Goal: Task Accomplishment & Management: Manage account settings

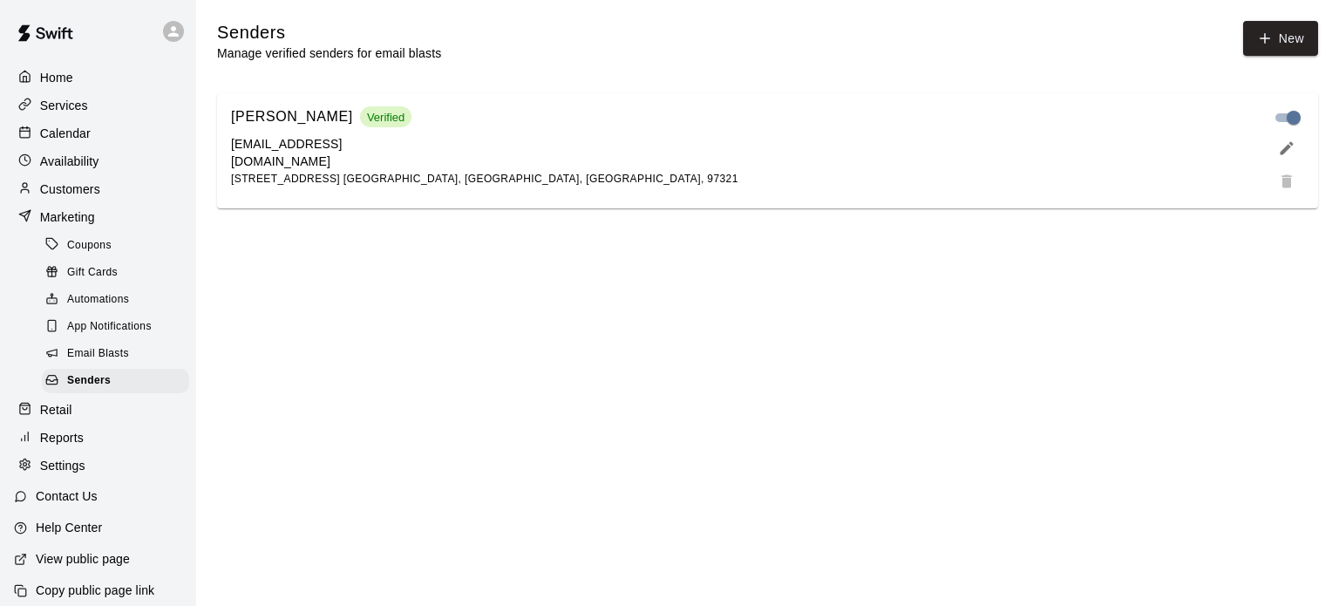
click at [89, 191] on p "Customers" at bounding box center [70, 188] width 60 height 17
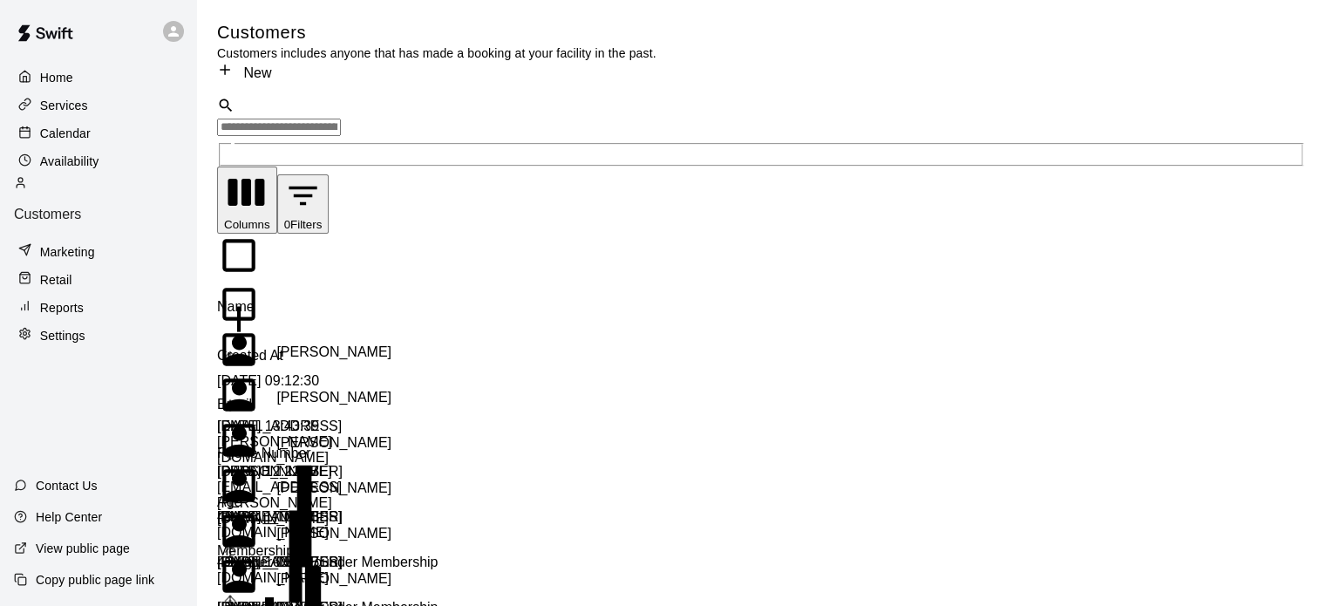
click at [410, 112] on div "​ ​" at bounding box center [761, 132] width 1088 height 71
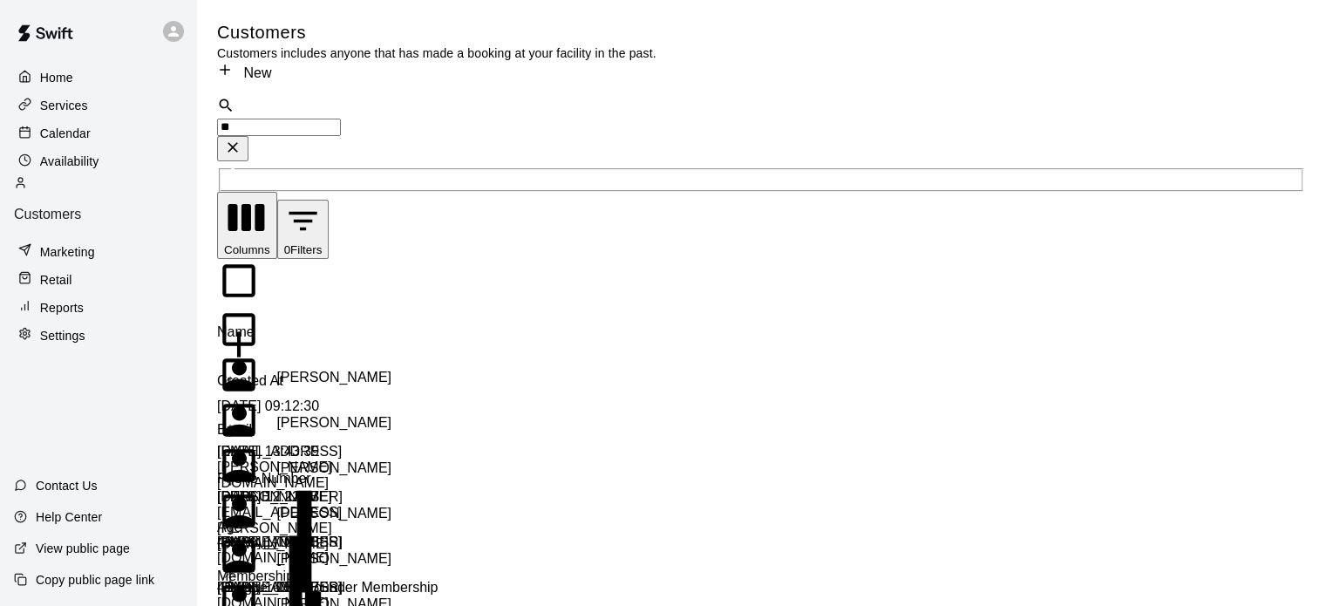
type input "*"
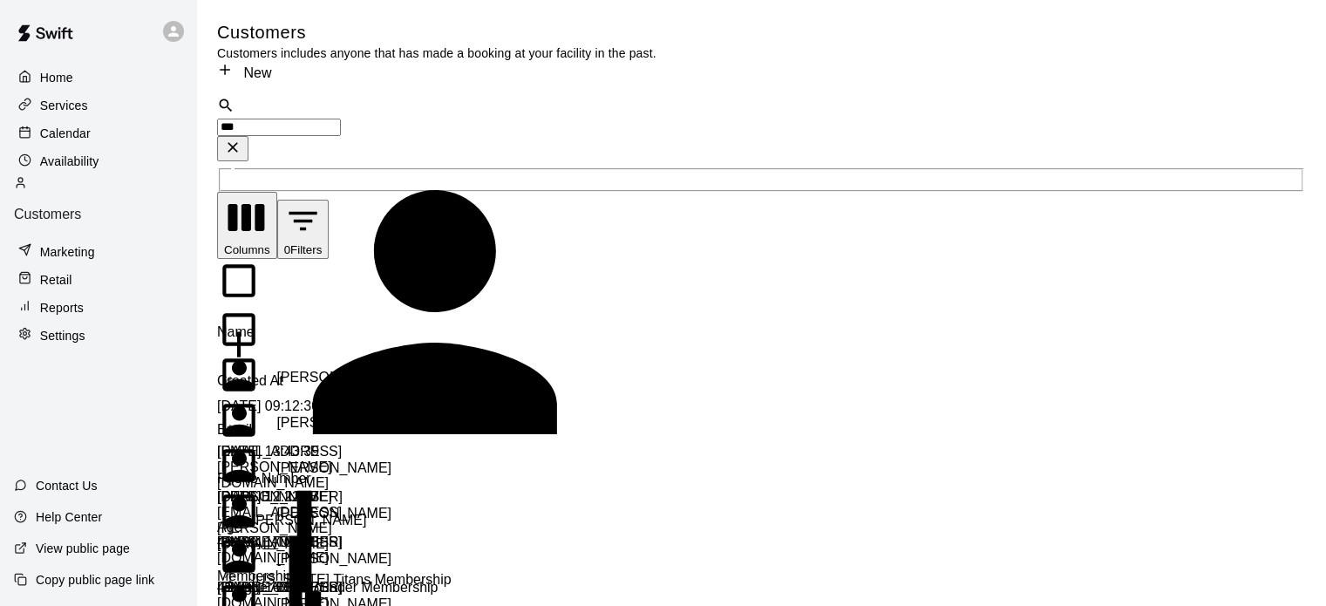
type input "***"
click at [74, 72] on div "Home" at bounding box center [98, 78] width 168 height 26
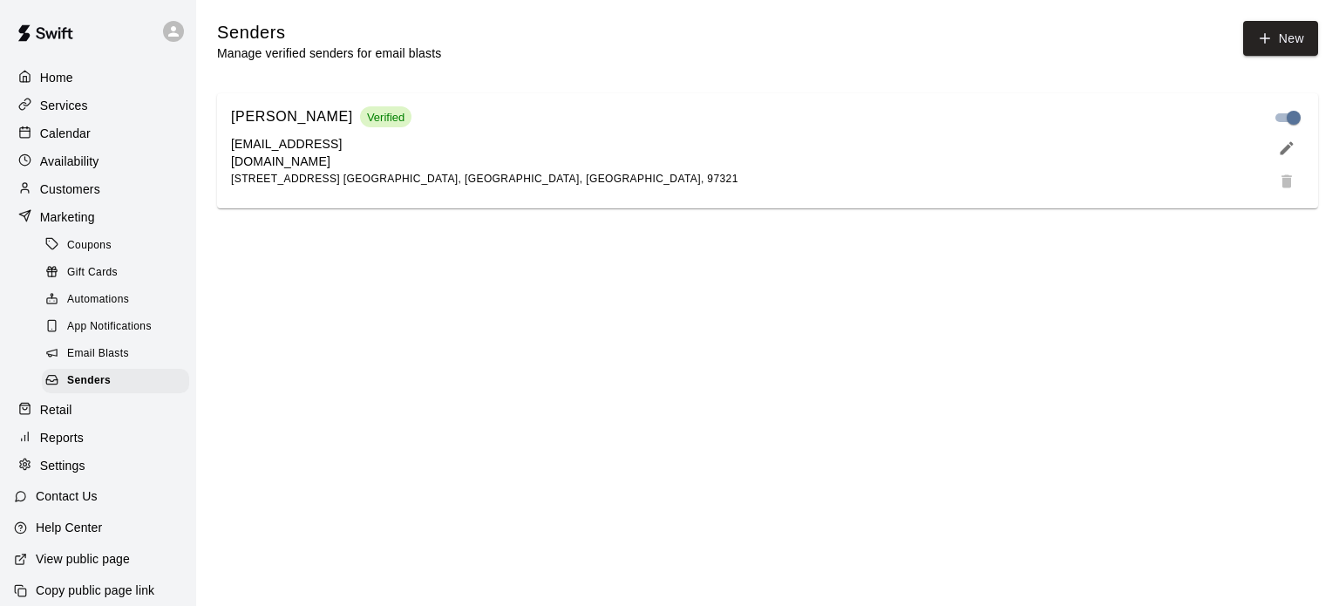
click at [73, 195] on p "Customers" at bounding box center [70, 188] width 60 height 17
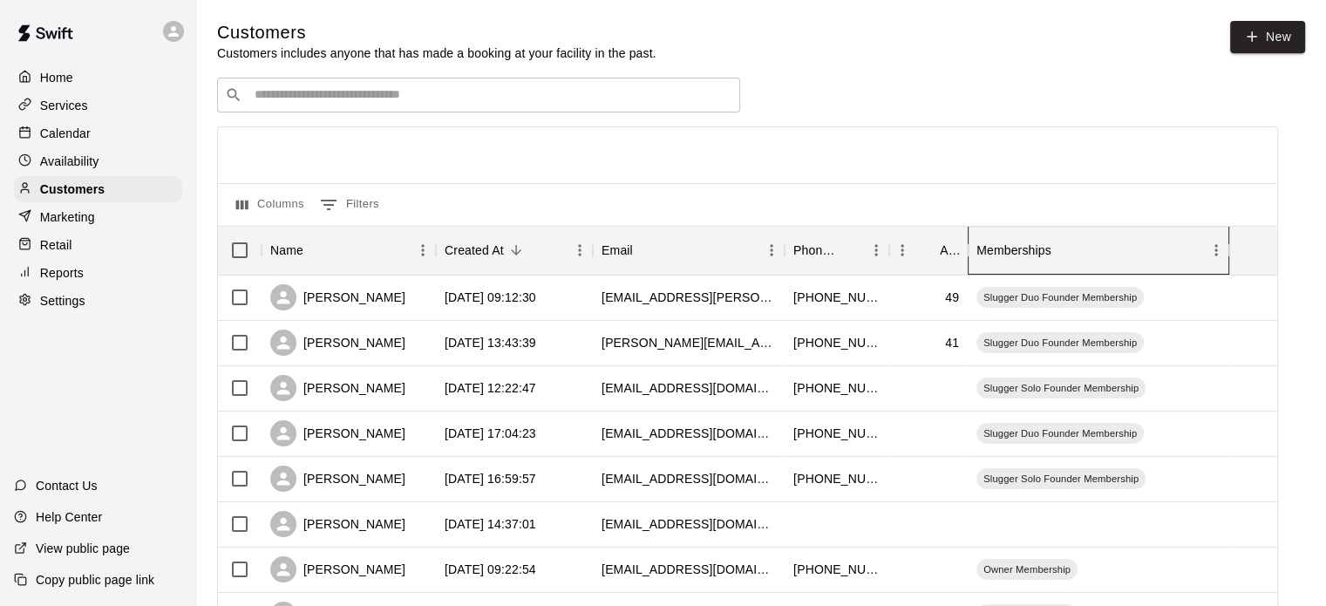
click at [1040, 241] on div "Memberships" at bounding box center [1014, 250] width 75 height 49
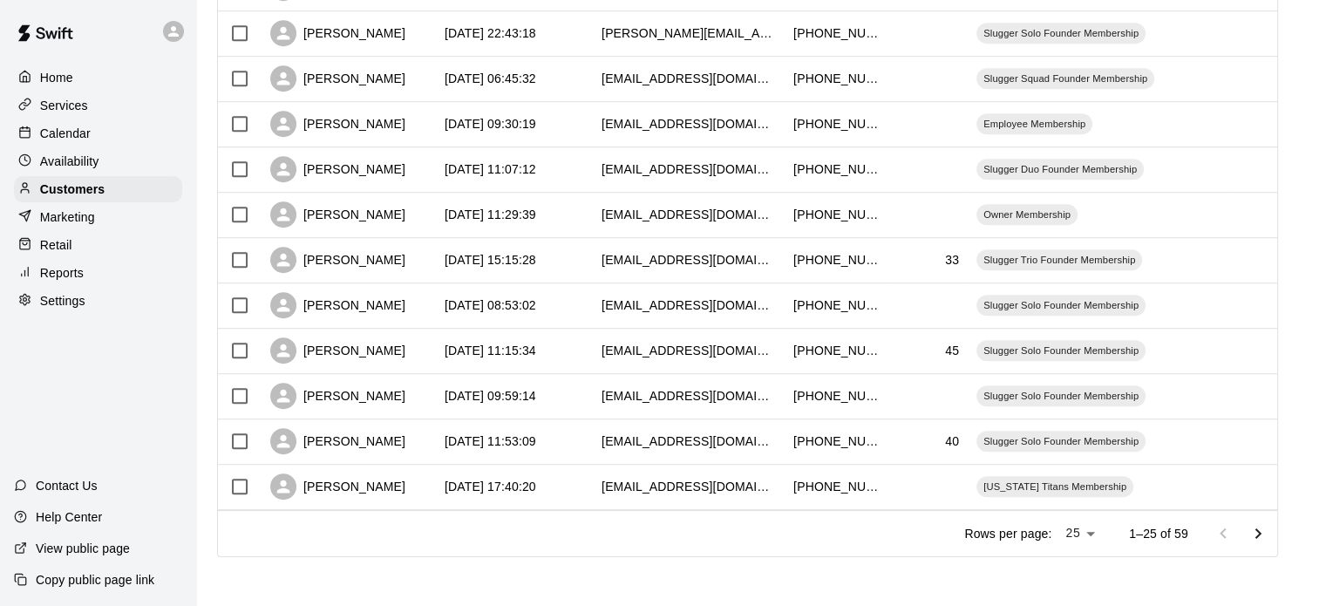
scroll to position [881, 0]
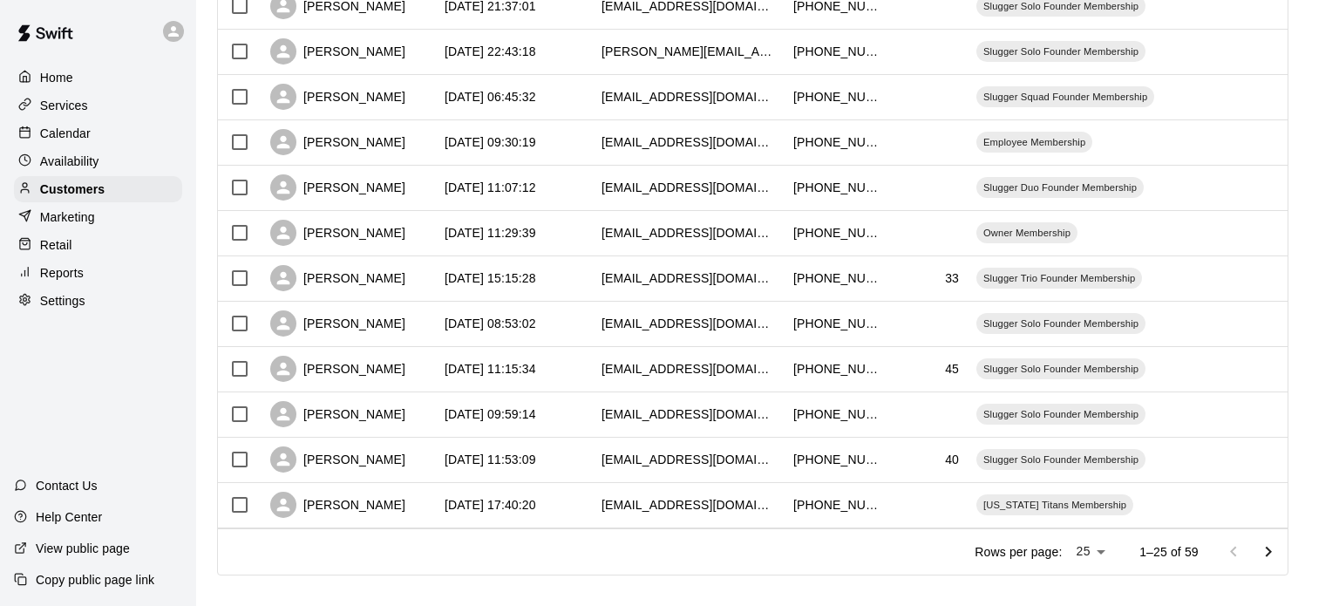
click at [1095, 575] on li "100" at bounding box center [1089, 570] width 50 height 29
type input "***"
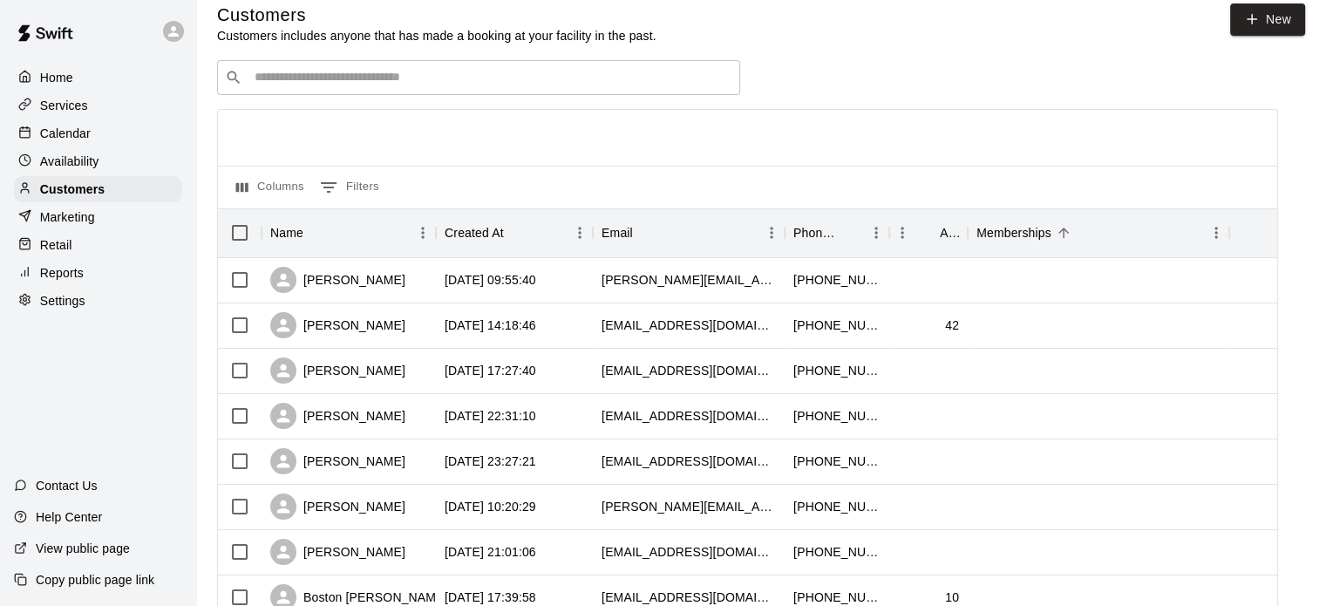
scroll to position [0, 0]
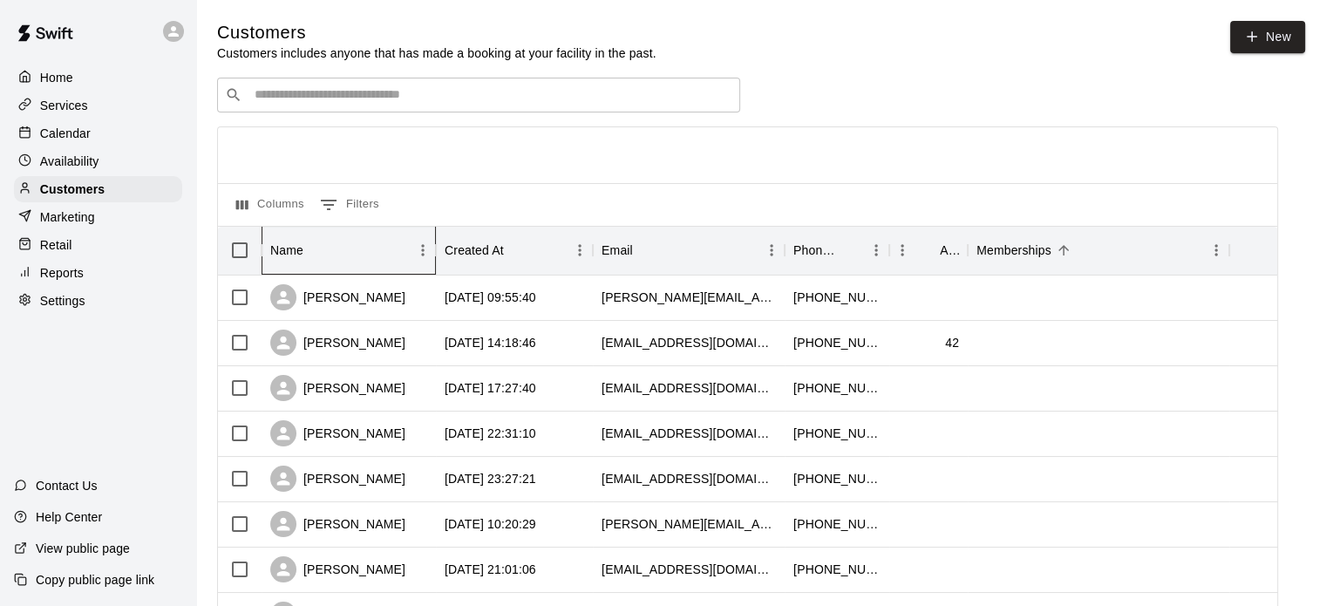
click at [336, 248] on div "Name" at bounding box center [340, 250] width 140 height 49
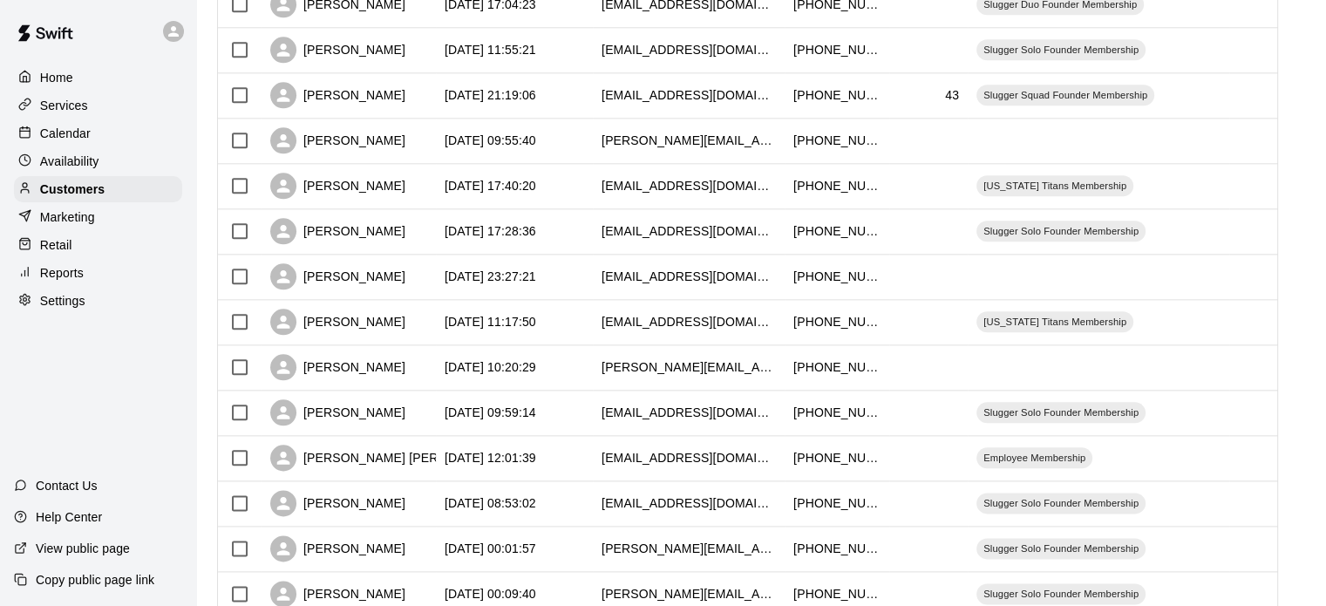
scroll to position [2020, 0]
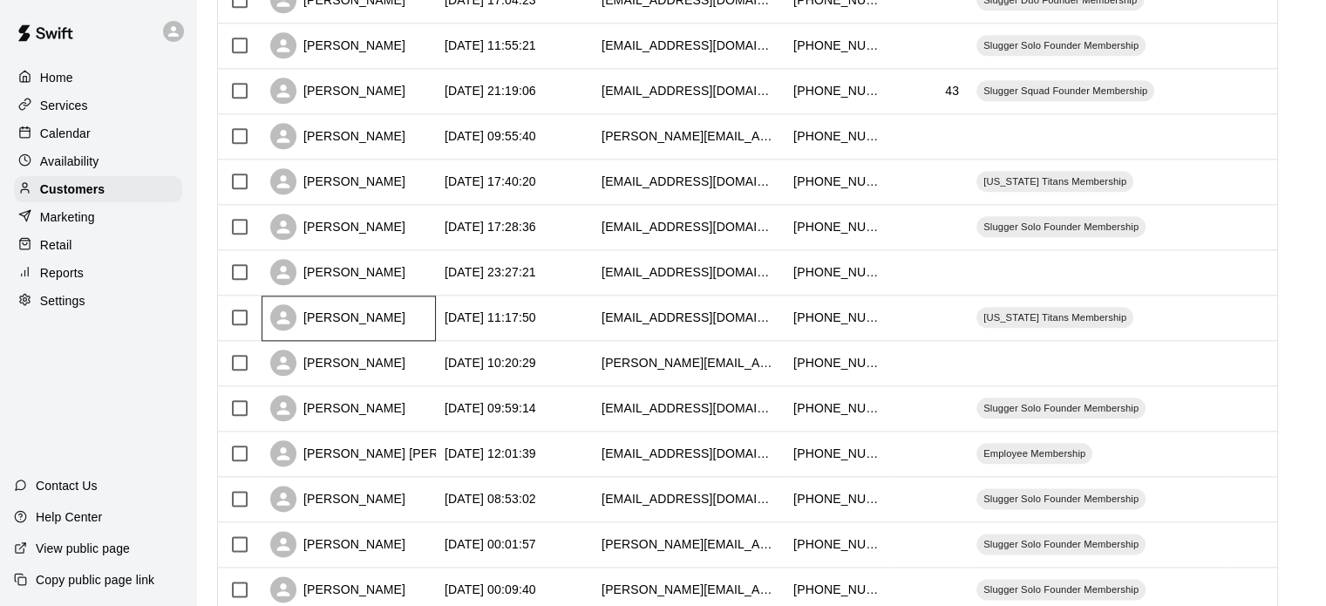
click at [365, 320] on div "[PERSON_NAME]" at bounding box center [337, 317] width 135 height 26
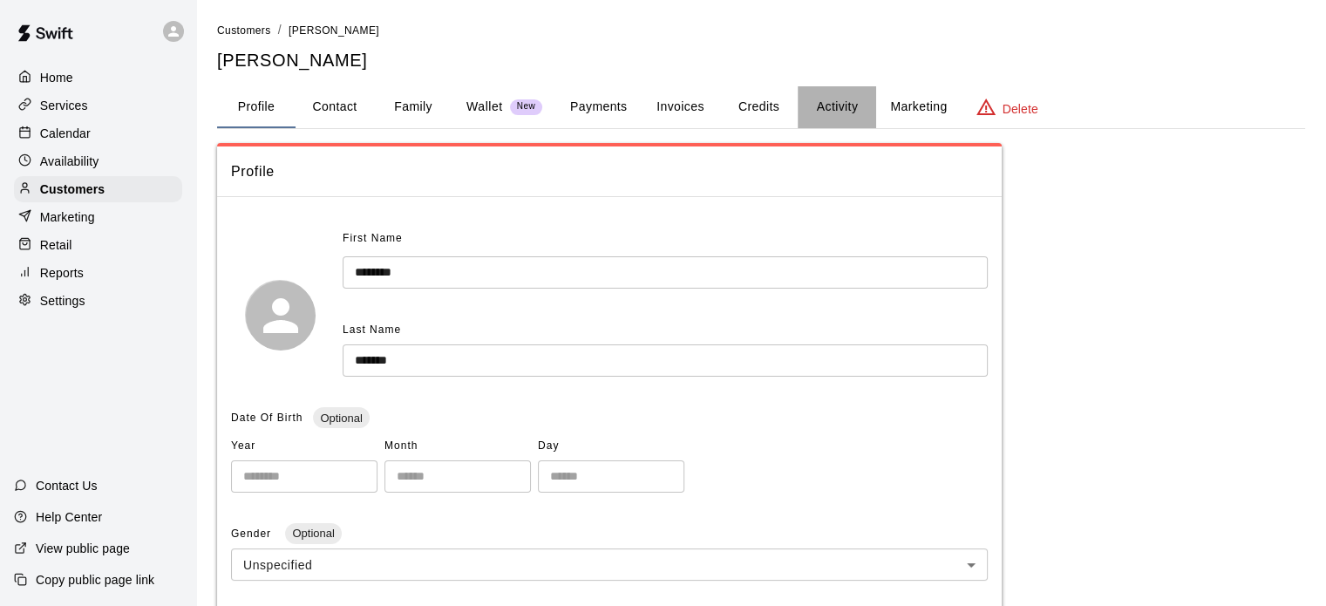
click at [844, 112] on button "Activity" at bounding box center [837, 107] width 78 height 42
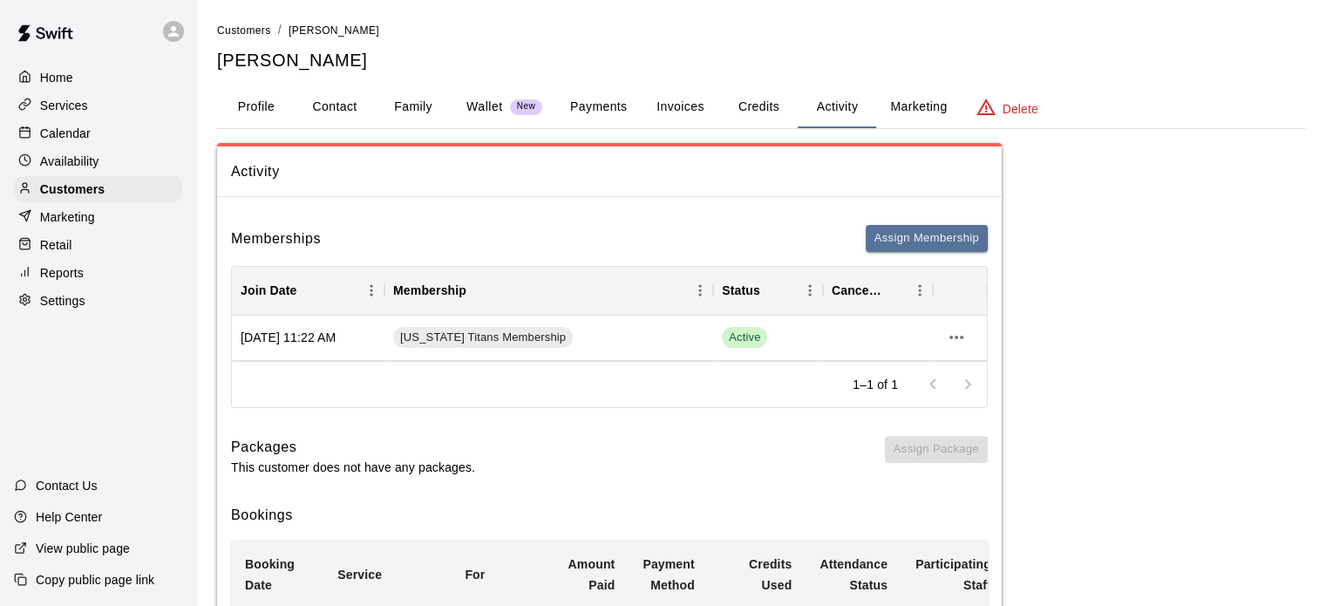
click at [911, 104] on button "Marketing" at bounding box center [918, 107] width 85 height 42
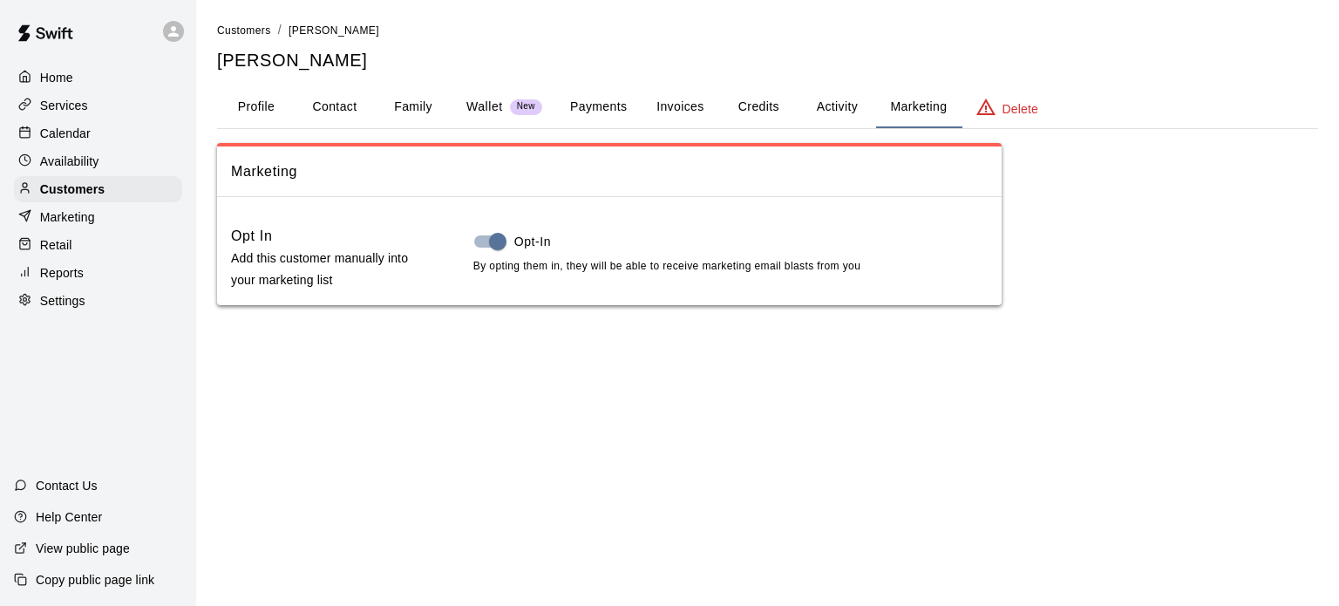
click at [837, 107] on button "Activity" at bounding box center [837, 107] width 78 height 42
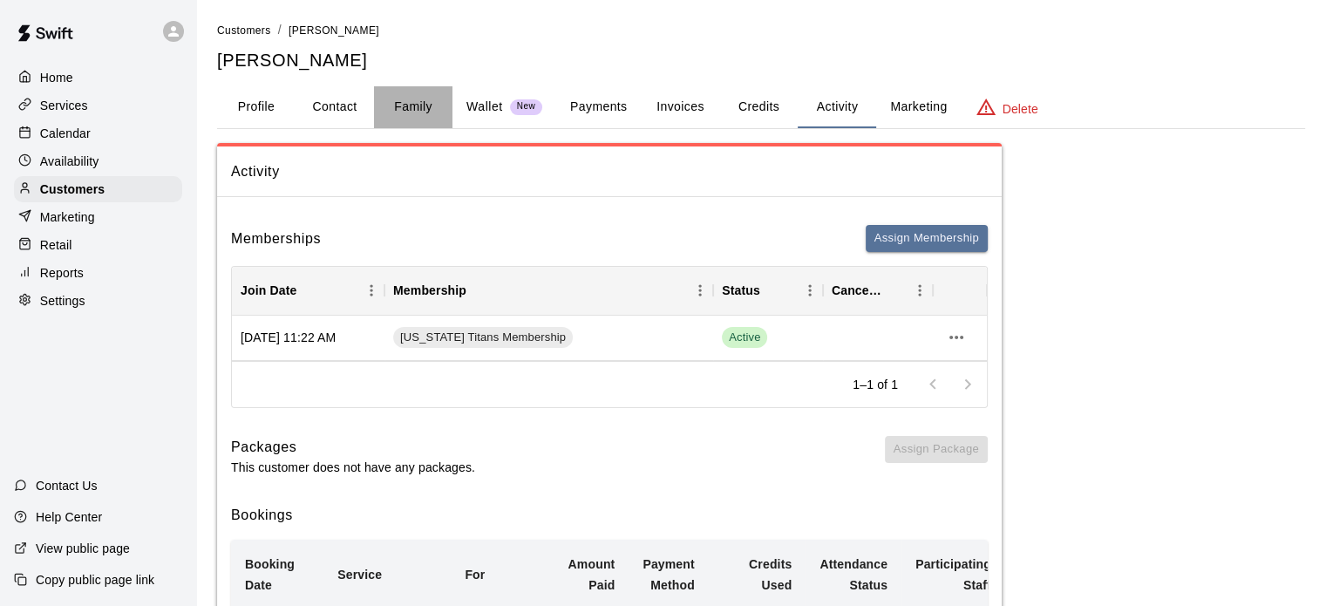
click at [415, 97] on button "Family" at bounding box center [413, 107] width 78 height 42
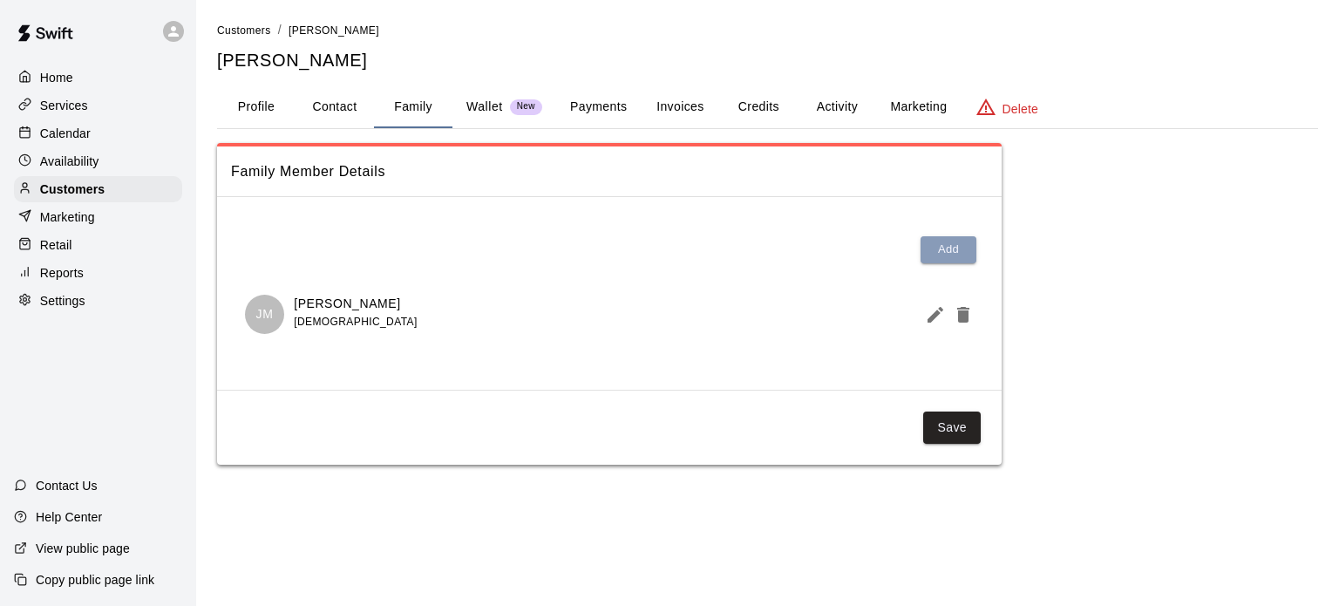
click at [953, 254] on button "Add" at bounding box center [949, 249] width 56 height 27
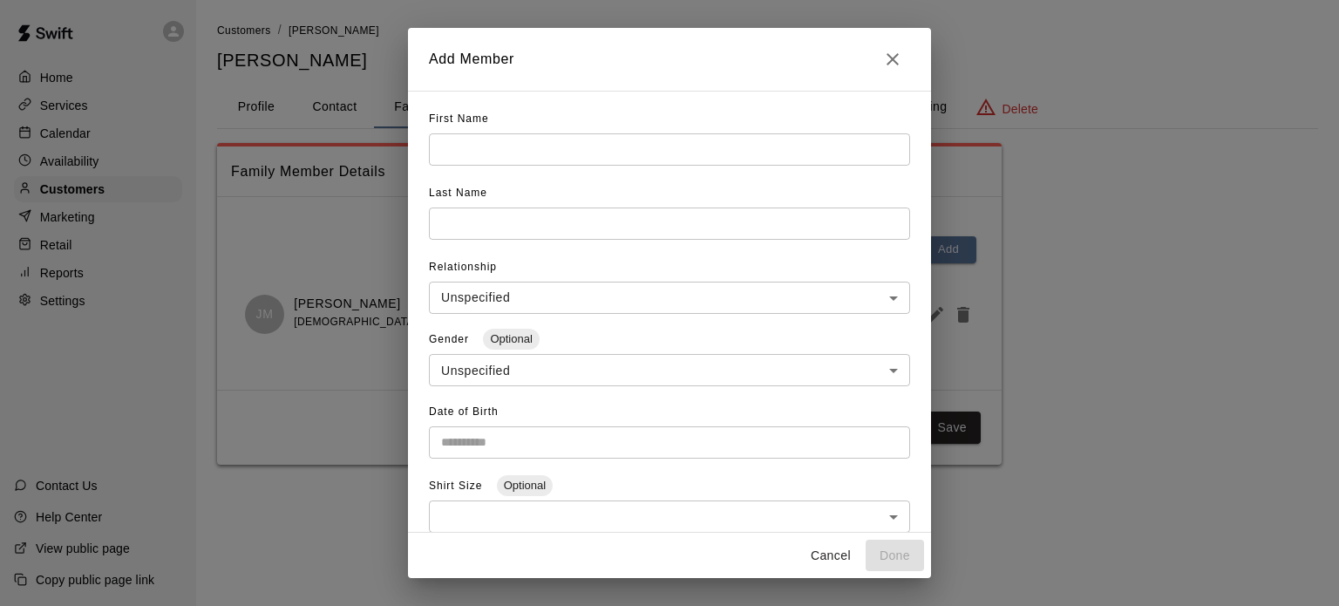
click at [545, 159] on input "text" at bounding box center [669, 149] width 481 height 32
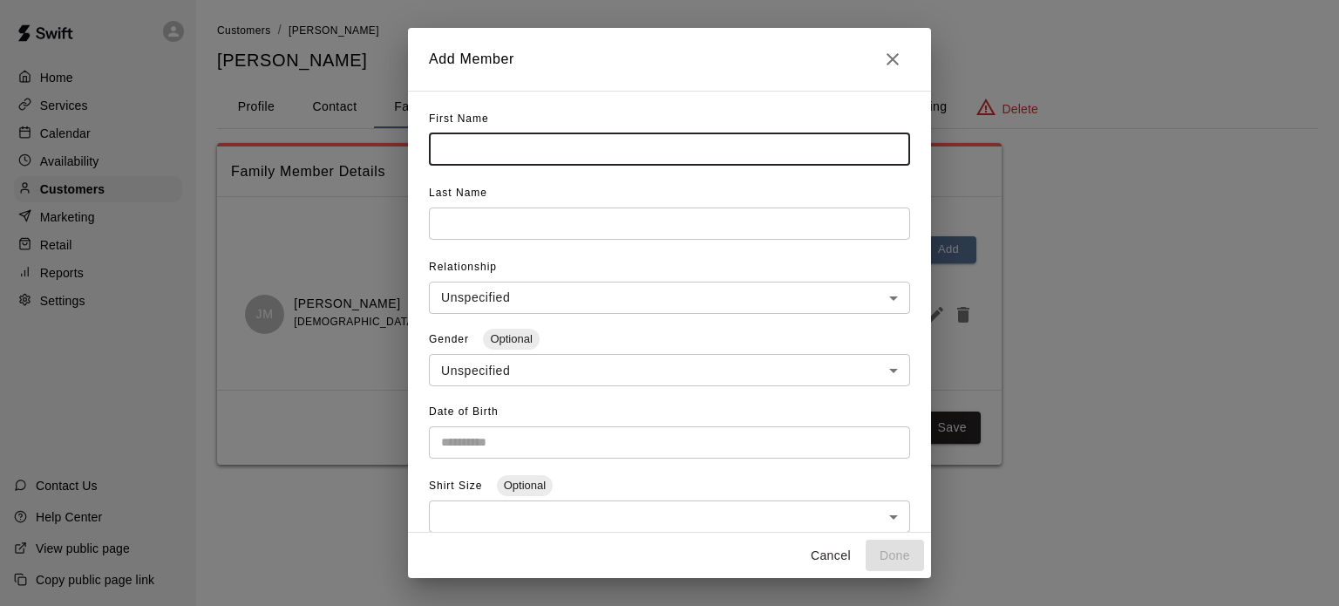
click at [545, 159] on input "text" at bounding box center [669, 149] width 481 height 32
type input "*****"
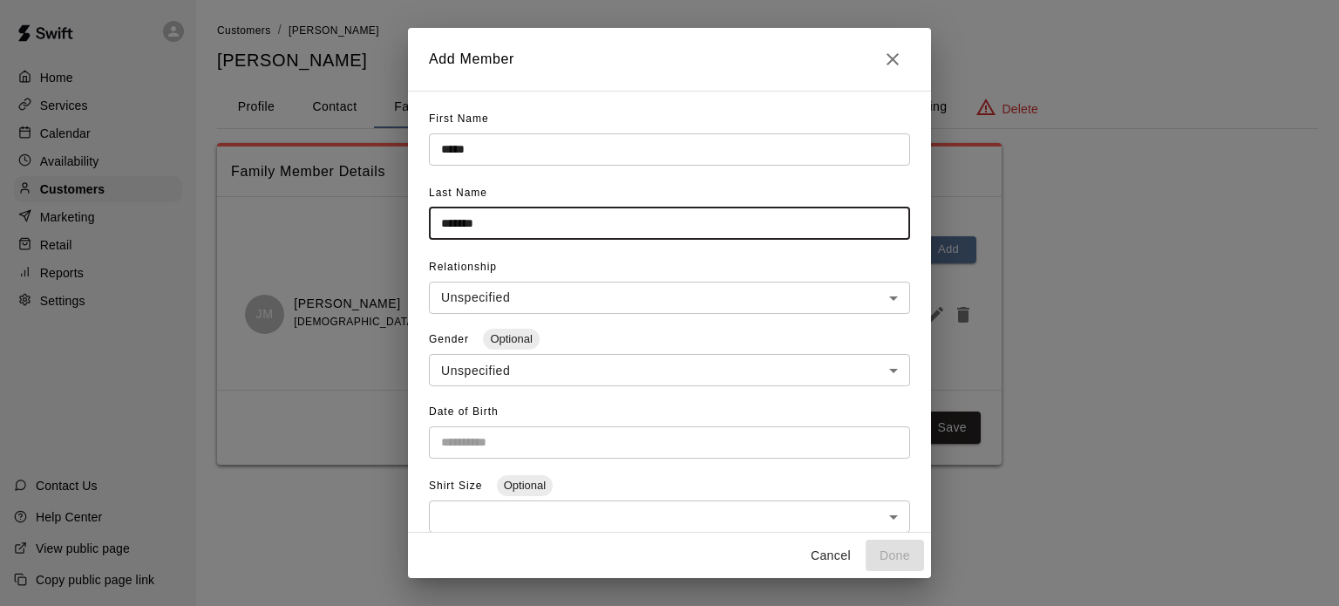
type input "*******"
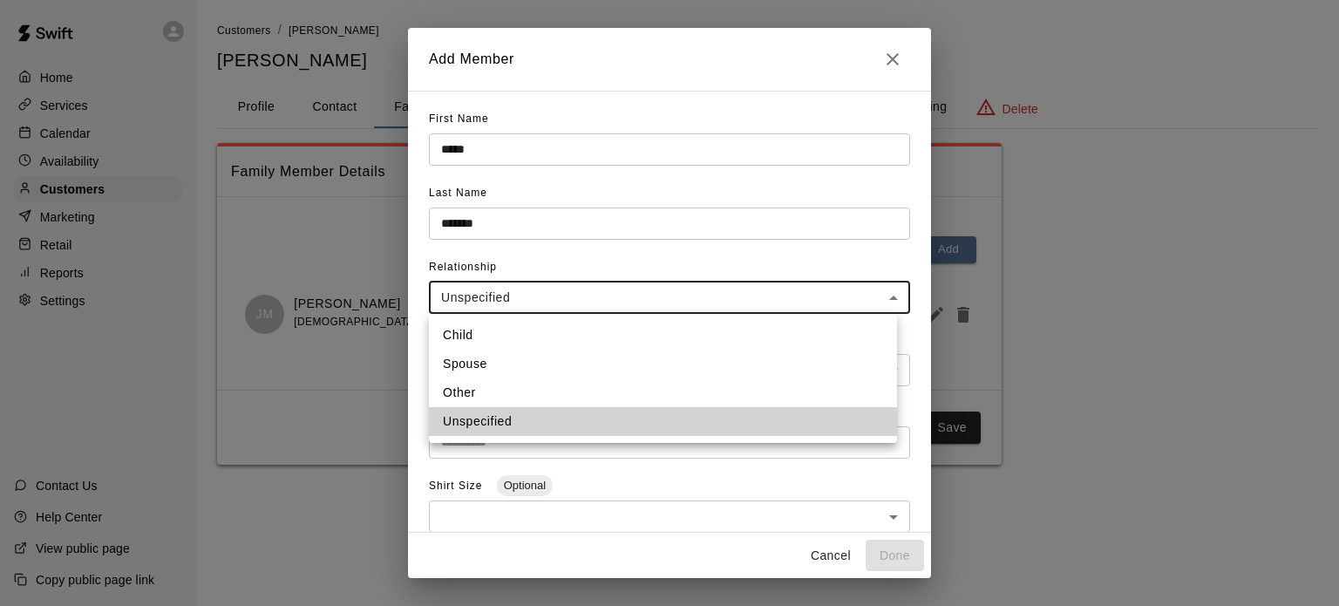
click at [870, 299] on body "**********" at bounding box center [669, 250] width 1339 height 500
click at [844, 335] on li "Child" at bounding box center [663, 335] width 468 height 29
type input "*****"
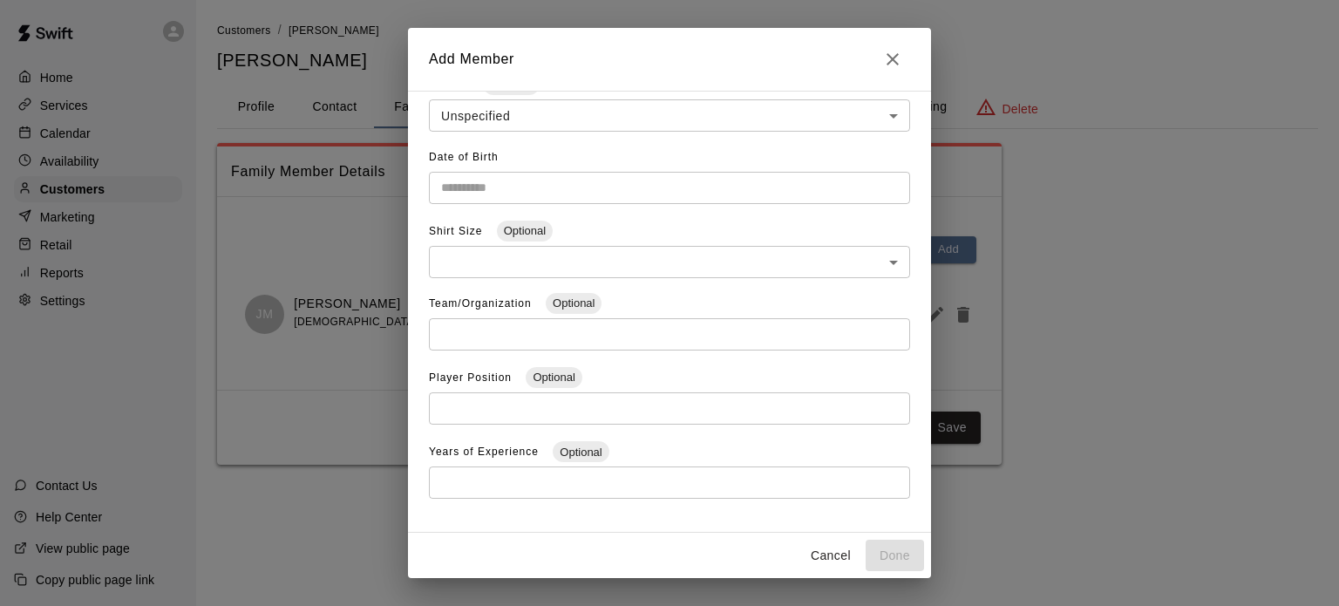
scroll to position [277, 0]
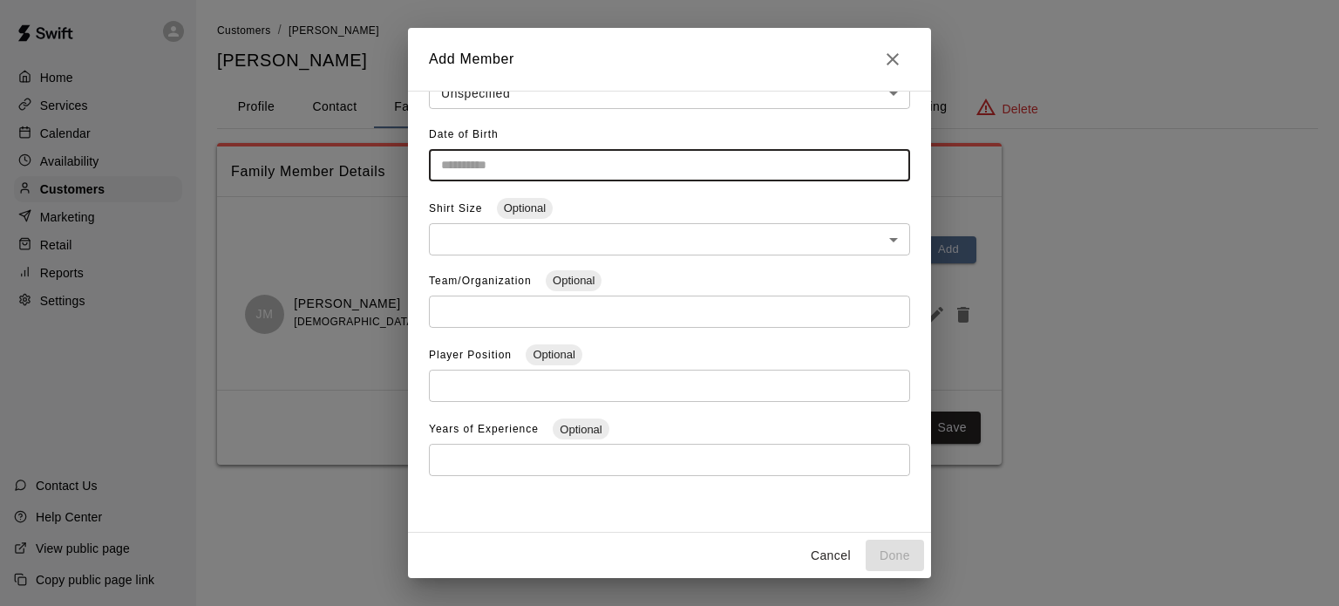
click at [864, 168] on input "Choose date" at bounding box center [663, 165] width 469 height 32
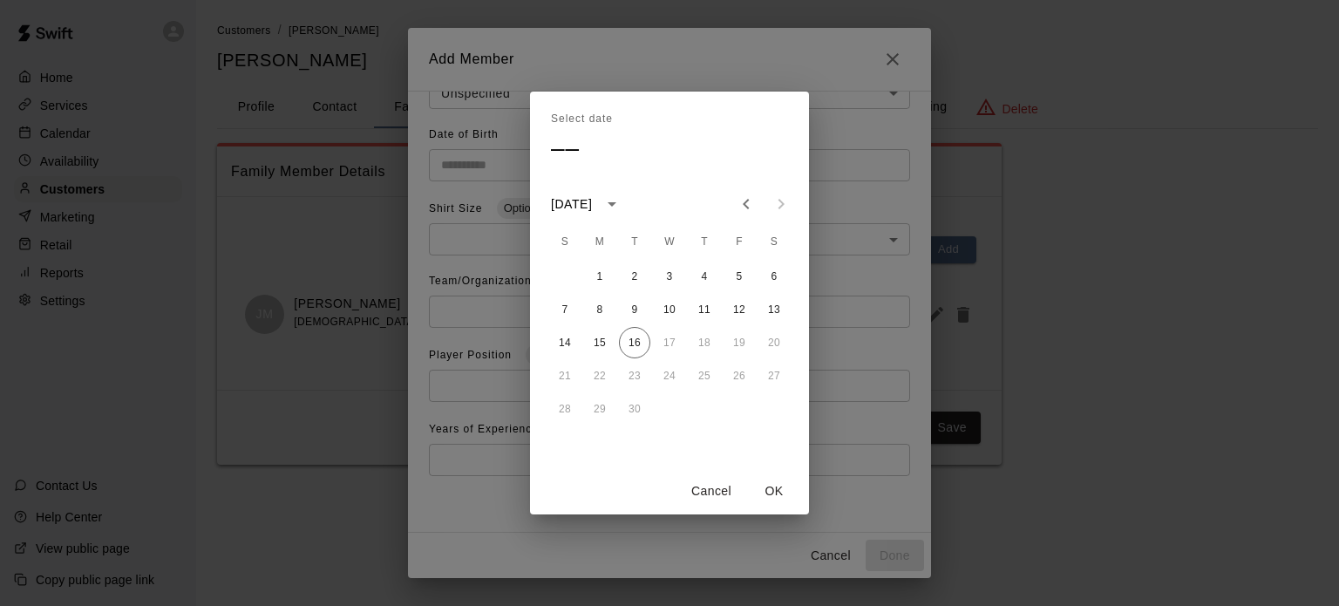
click at [592, 208] on div "[DATE]" at bounding box center [571, 204] width 41 height 18
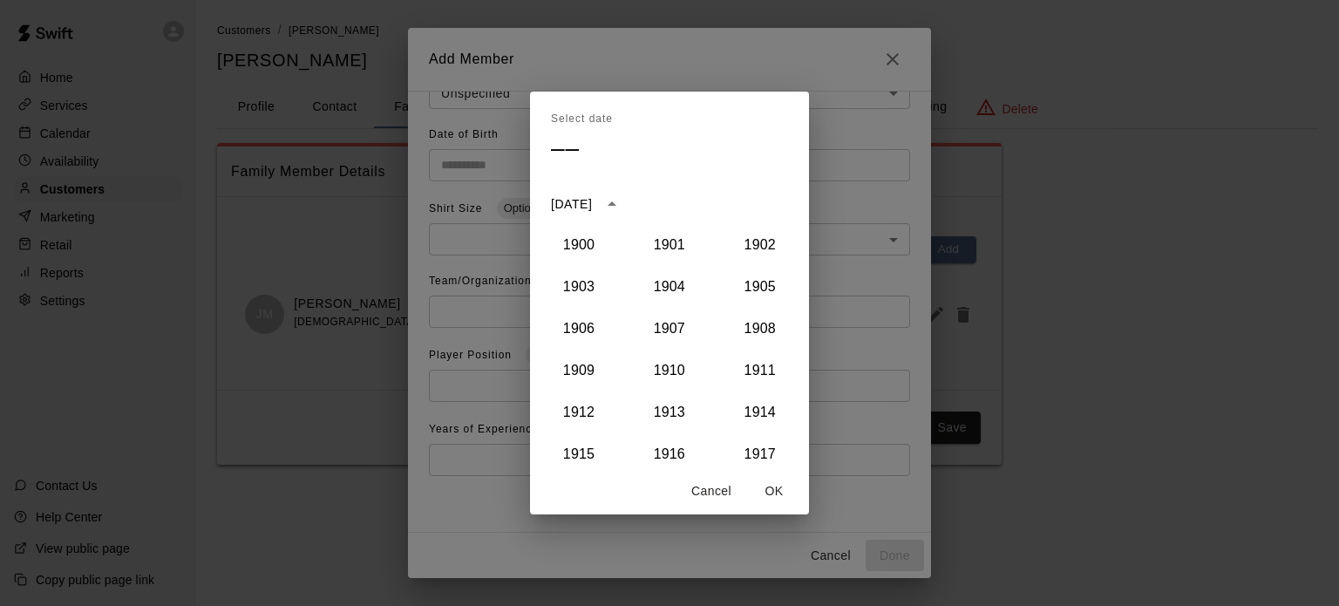
scroll to position [1514, 0]
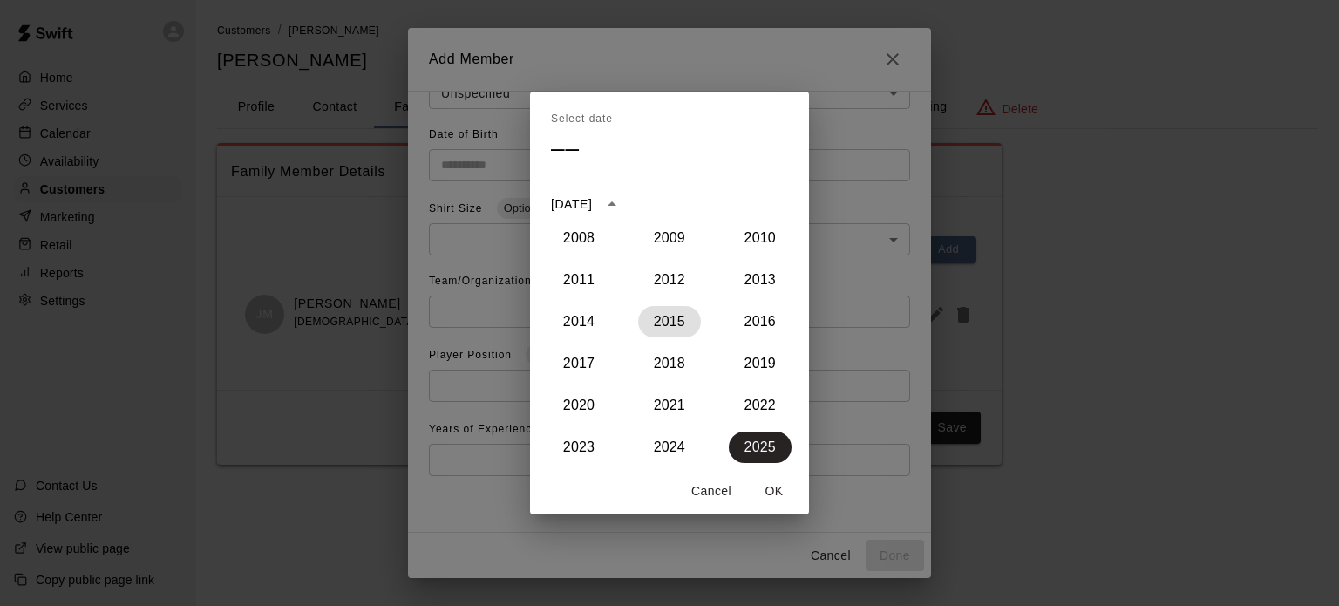
click at [672, 324] on button "2015" at bounding box center [669, 321] width 63 height 31
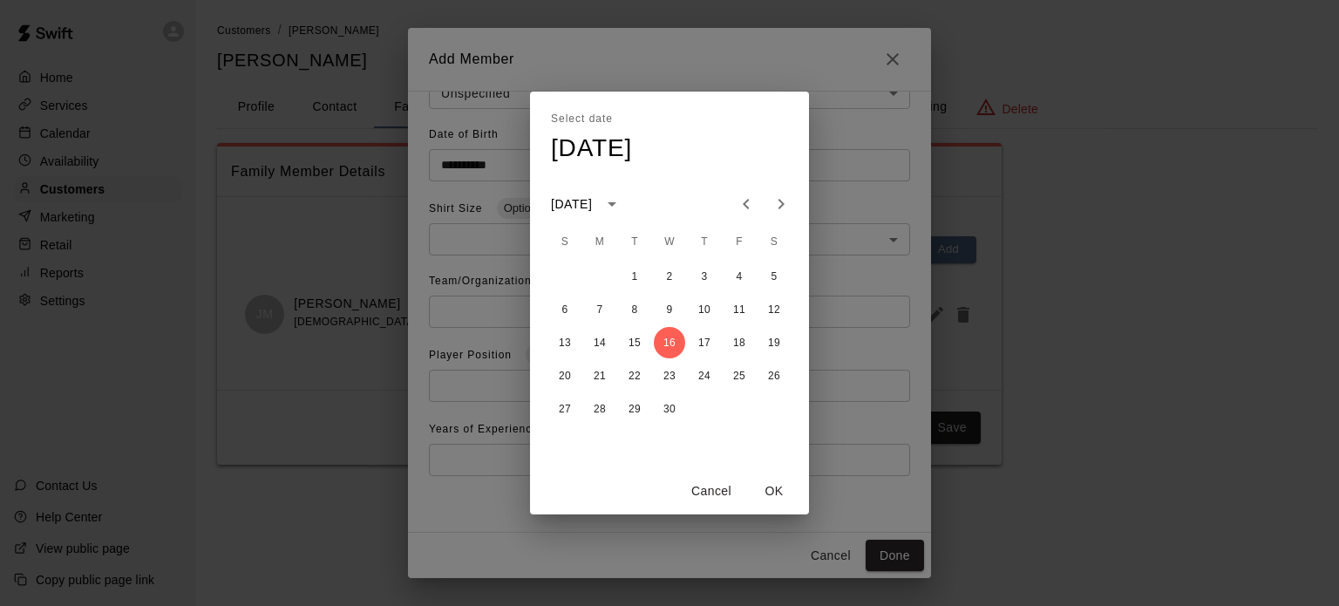
click at [776, 198] on icon "Next month" at bounding box center [781, 204] width 21 height 21
click at [670, 309] on button "11" at bounding box center [669, 309] width 31 height 31
type input "**********"
click at [774, 490] on button "OK" at bounding box center [774, 491] width 56 height 32
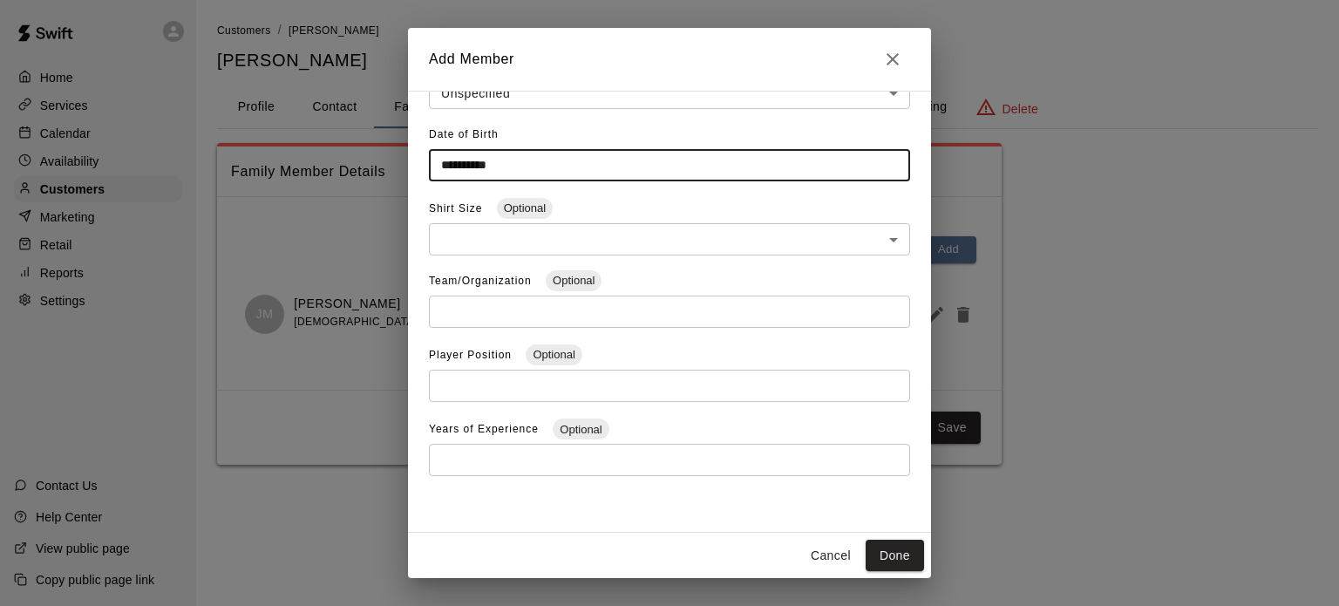
click at [900, 556] on button "Done" at bounding box center [895, 556] width 58 height 32
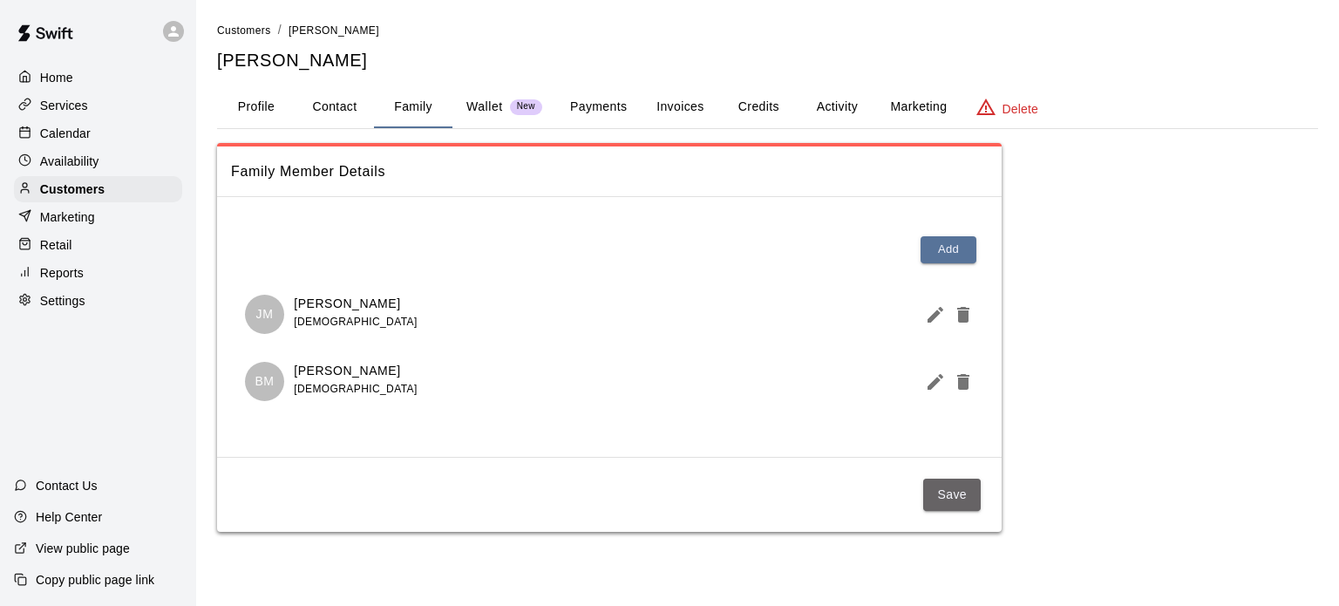
click at [956, 491] on button "Save" at bounding box center [952, 495] width 58 height 32
click at [255, 103] on button "Profile" at bounding box center [256, 107] width 78 height 42
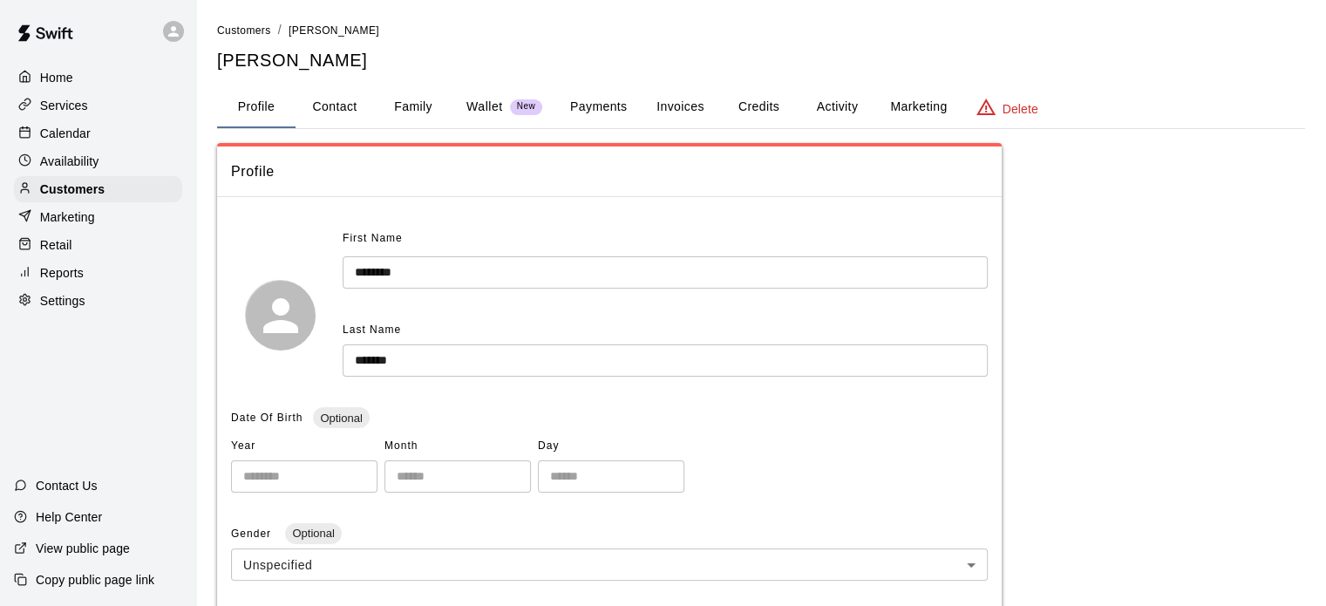
click at [60, 76] on p "Home" at bounding box center [56, 77] width 33 height 17
